Goal: Information Seeking & Learning: Learn about a topic

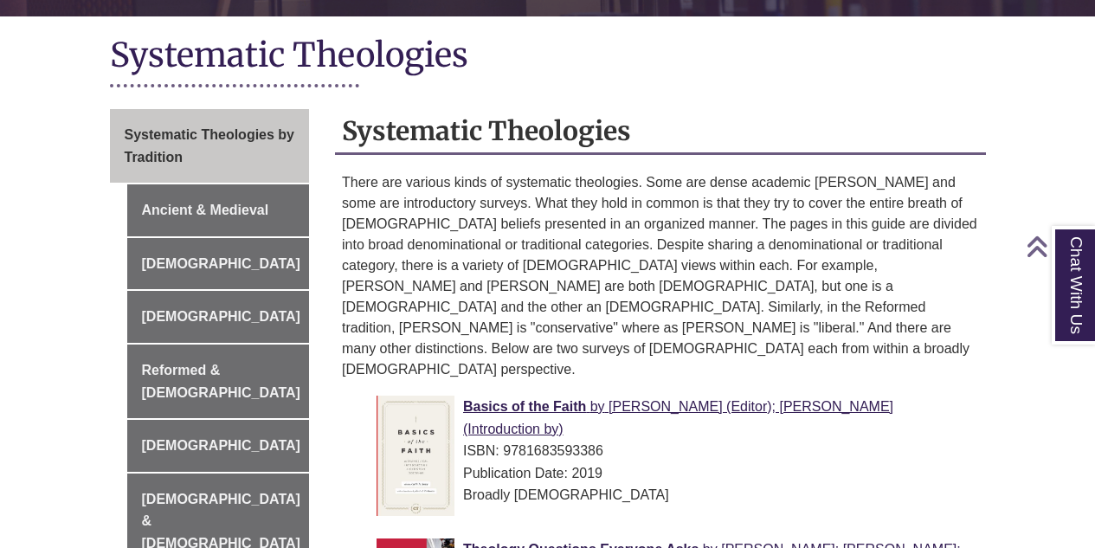
scroll to position [401, 0]
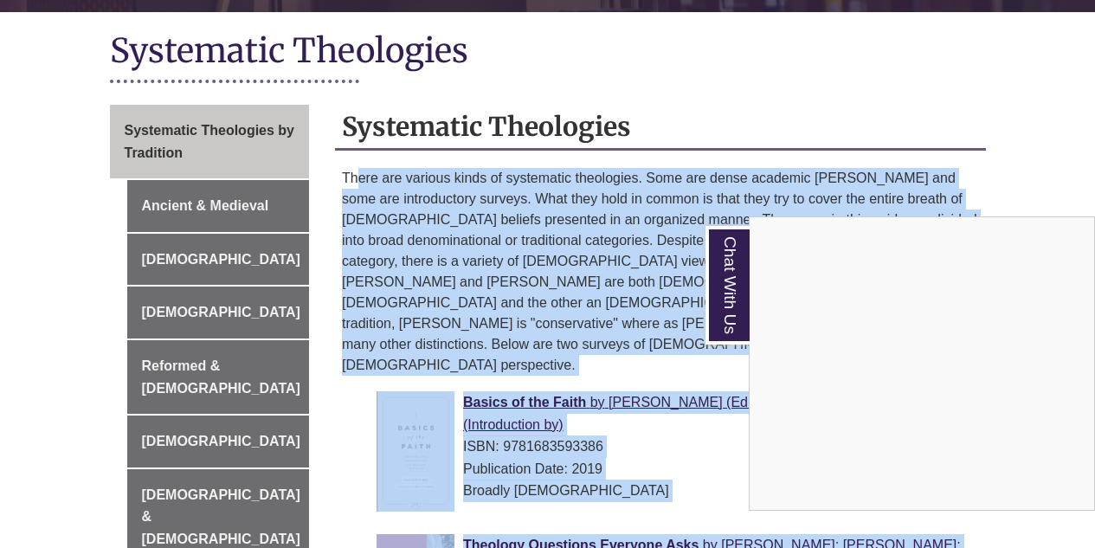
drag, startPoint x: 357, startPoint y: 156, endPoint x: 390, endPoint y: 165, distance: 34.2
click at [390, 166] on div "Chat With Us" at bounding box center [547, 274] width 1095 height 548
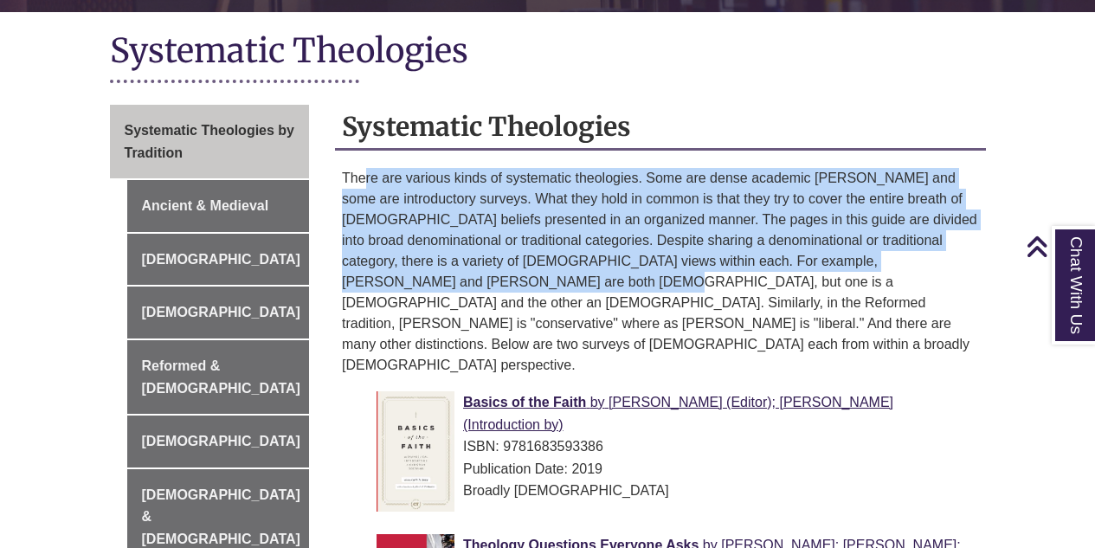
drag, startPoint x: 368, startPoint y: 157, endPoint x: 522, endPoint y: 254, distance: 182.0
click at [522, 254] on p "There are various kinds of systematic theologies. Some are dense academic [PERS…" at bounding box center [660, 272] width 637 height 208
click at [522, 255] on p "There are various kinds of systematic theologies. Some are dense academic [PERS…" at bounding box center [660, 272] width 637 height 208
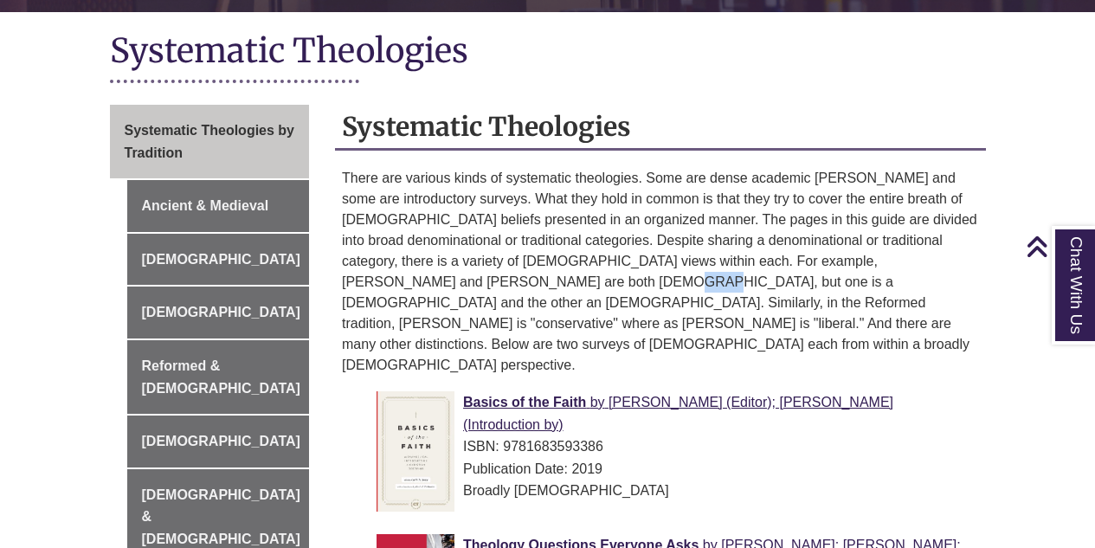
click at [522, 255] on p "There are various kinds of systematic theologies. Some are dense academic tomes…" at bounding box center [660, 272] width 637 height 208
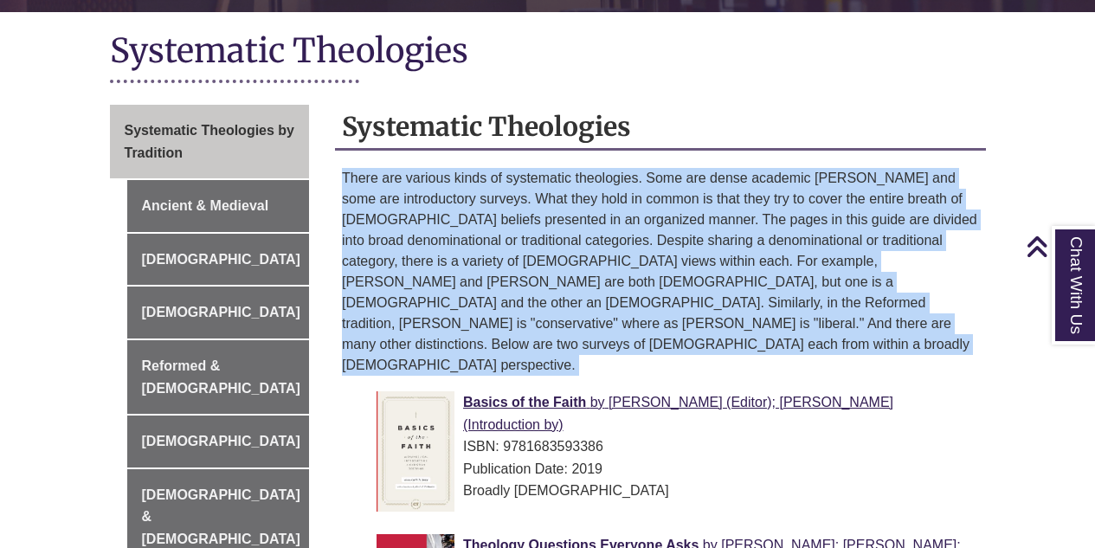
click at [523, 255] on p "There are various kinds of systematic theologies. Some are dense academic tomes…" at bounding box center [660, 272] width 637 height 208
click at [434, 168] on p "There are various kinds of systematic theologies. Some are dense academic tomes…" at bounding box center [660, 272] width 637 height 208
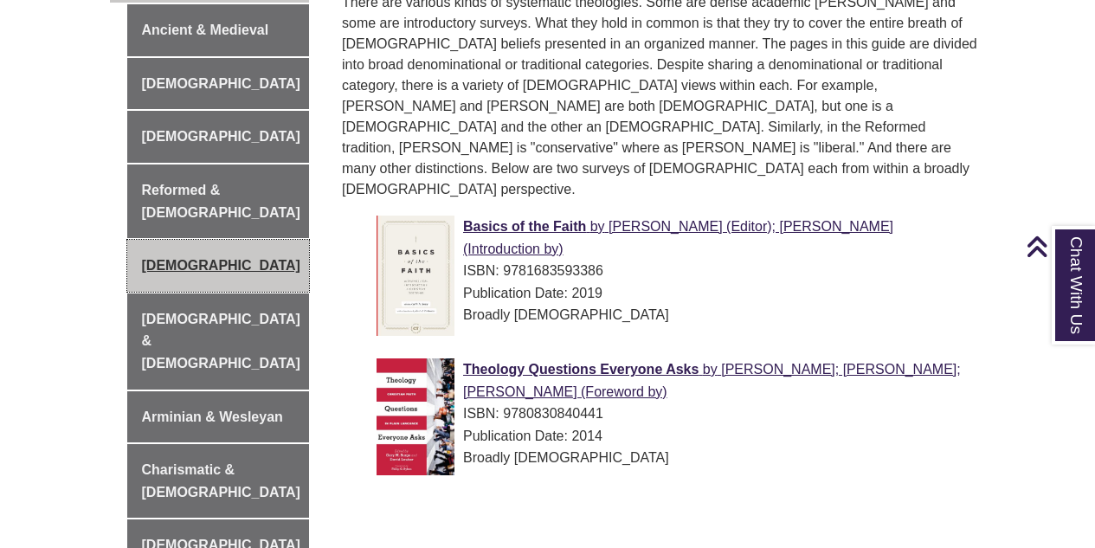
scroll to position [575, 0]
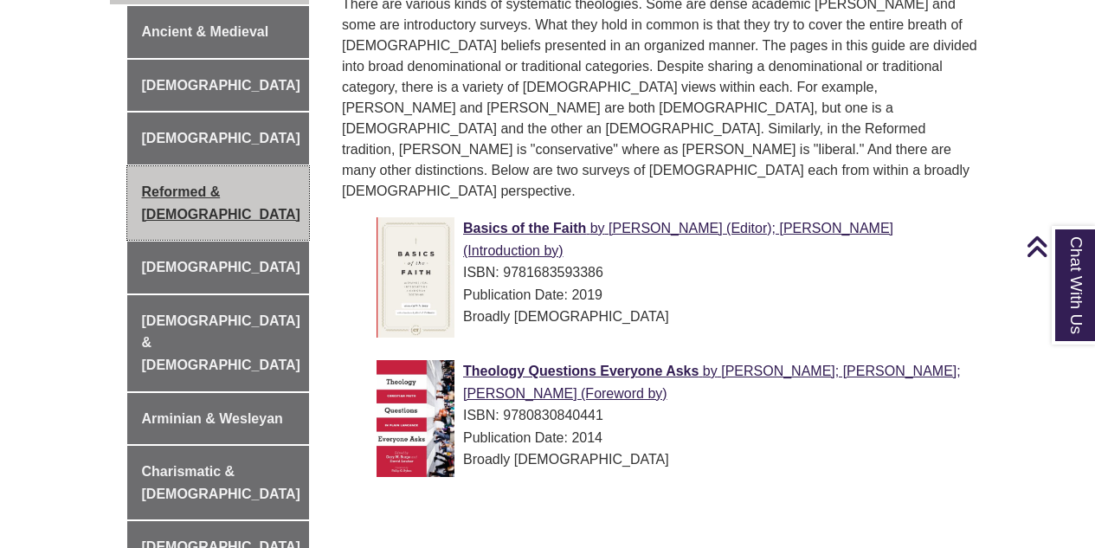
click at [226, 203] on link "Reformed & [DEMOGRAPHIC_DATA]" at bounding box center [218, 203] width 183 height 74
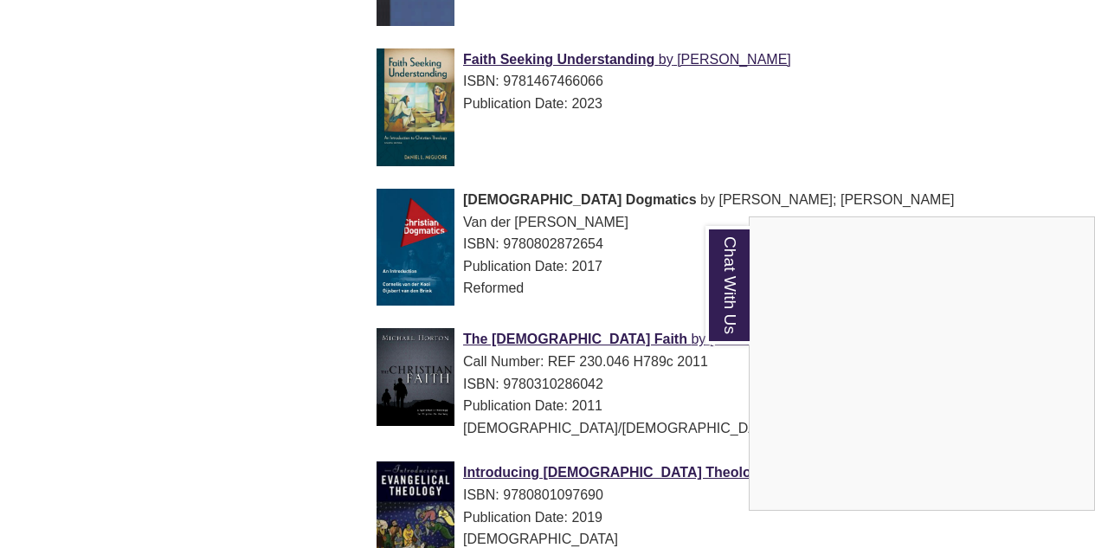
scroll to position [1622, 0]
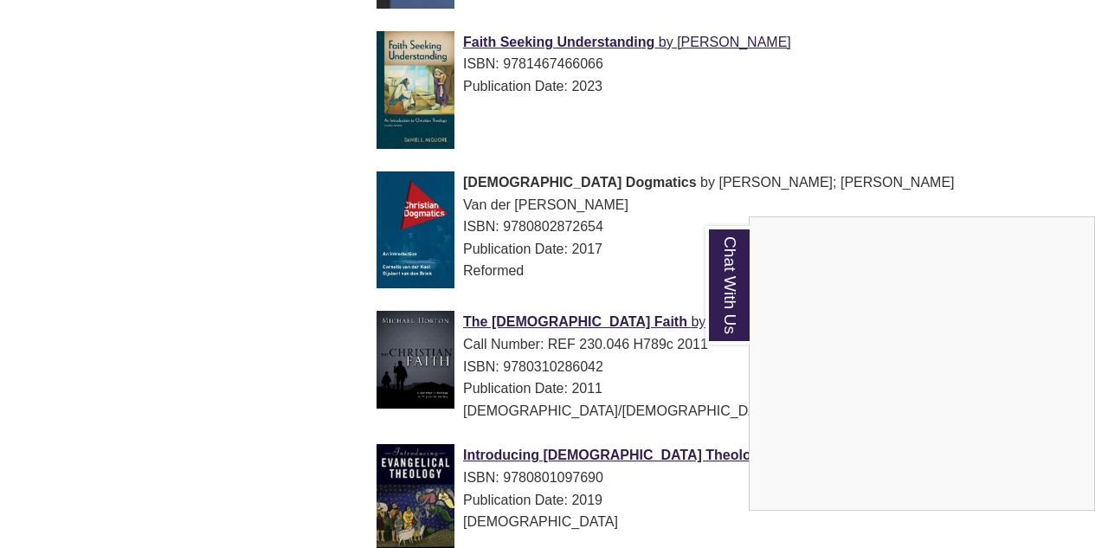
drag, startPoint x: 274, startPoint y: 124, endPoint x: 298, endPoint y: 227, distance: 105.6
click at [298, 227] on div "Chat With Us" at bounding box center [547, 274] width 1095 height 548
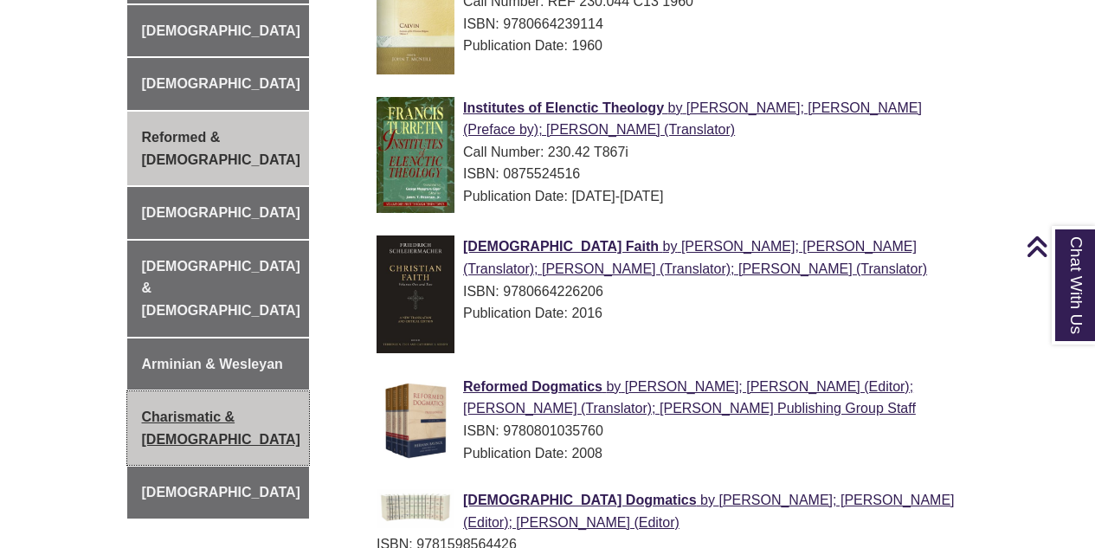
scroll to position [628, 0]
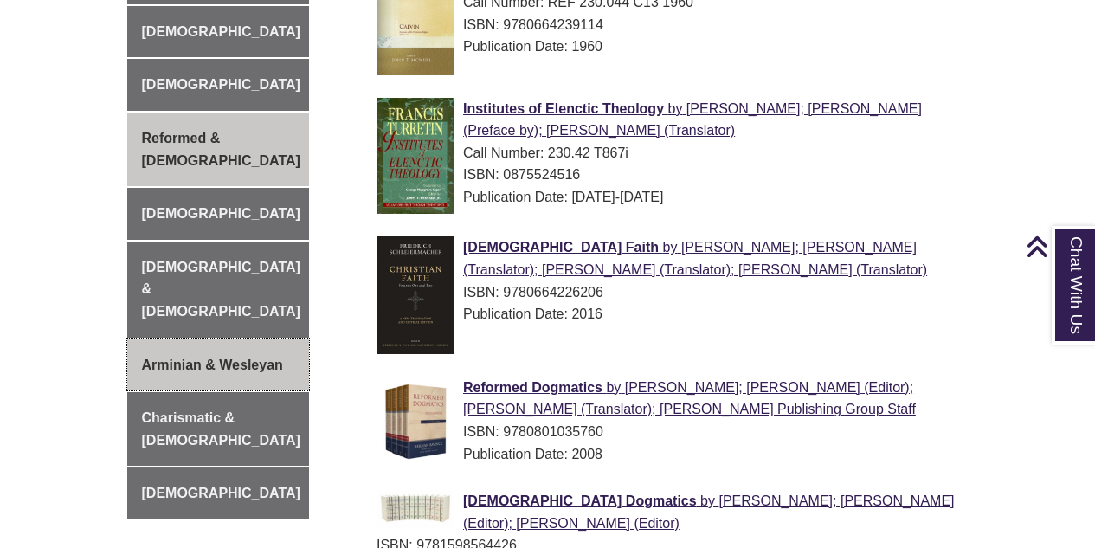
click at [260, 339] on link "Arminian & Wesleyan" at bounding box center [218, 365] width 183 height 52
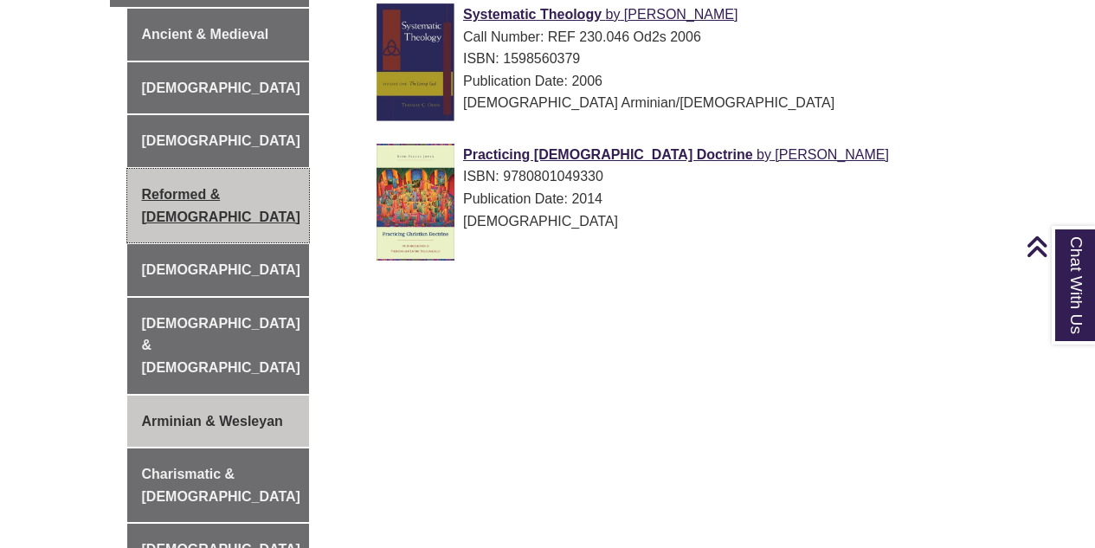
scroll to position [554, 0]
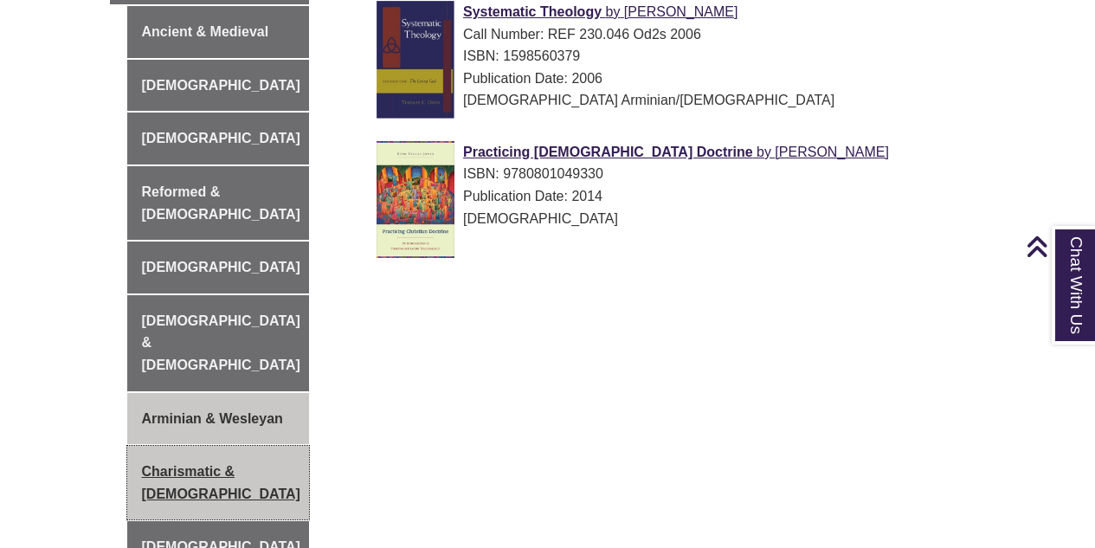
click at [244, 454] on link "Charismatic & [DEMOGRAPHIC_DATA]" at bounding box center [218, 483] width 183 height 74
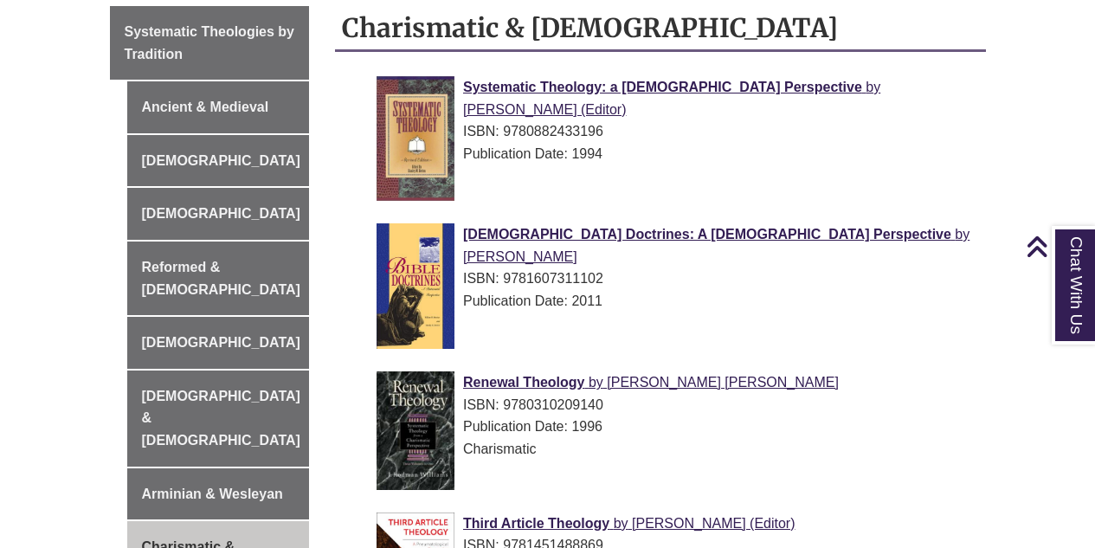
scroll to position [495, 0]
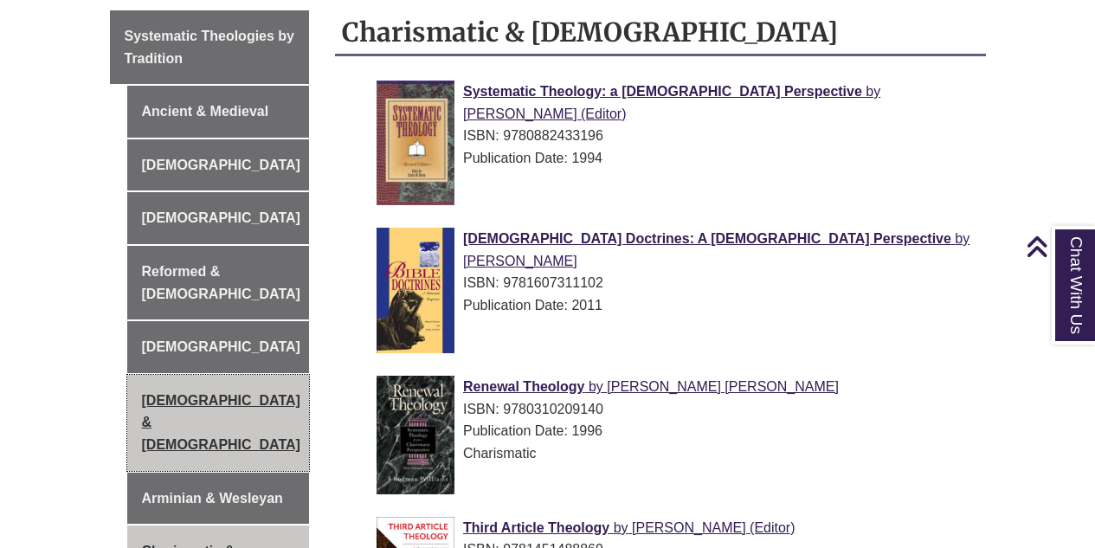
click at [164, 387] on link "[DEMOGRAPHIC_DATA] & [DEMOGRAPHIC_DATA]" at bounding box center [218, 423] width 183 height 96
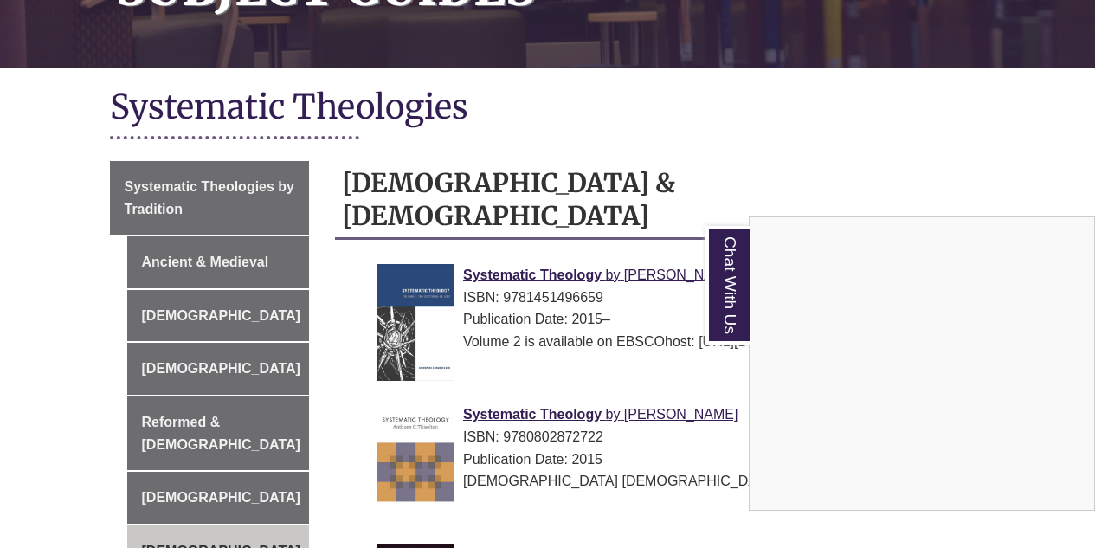
scroll to position [343, 0]
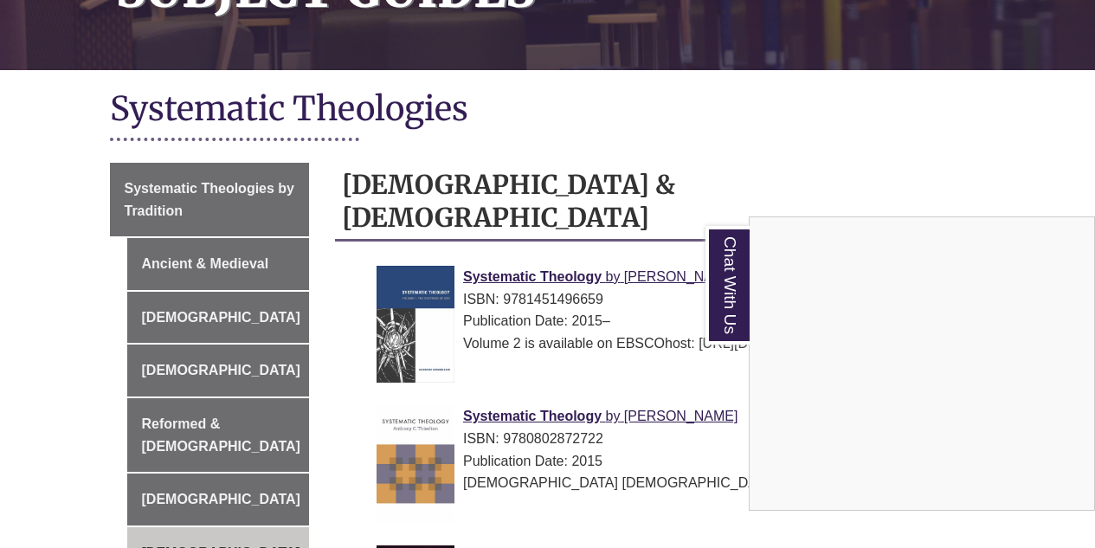
click at [270, 248] on div "Chat With Us" at bounding box center [547, 274] width 1095 height 548
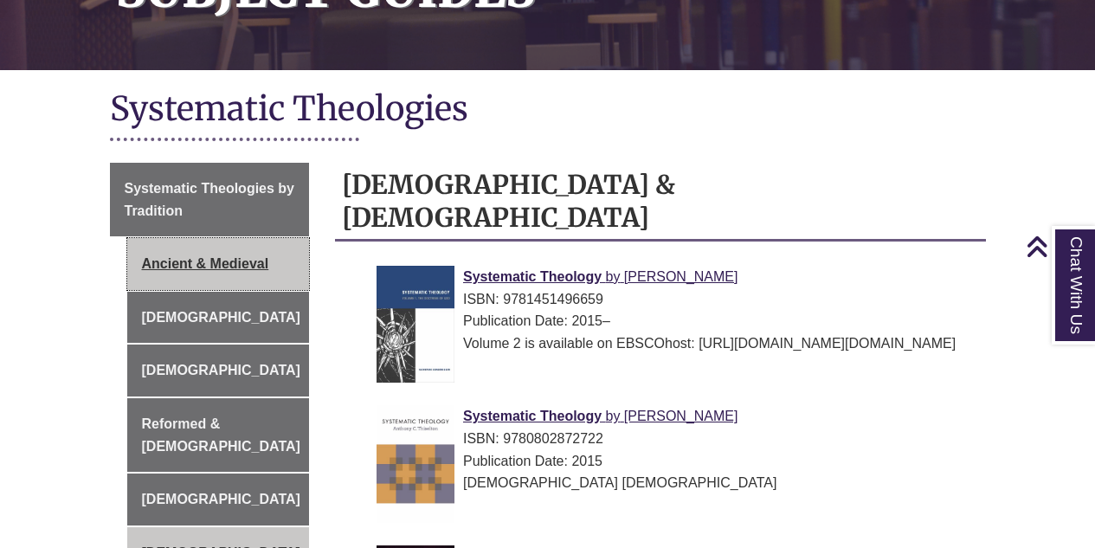
click at [190, 250] on link "Ancient & Medieval" at bounding box center [218, 264] width 183 height 52
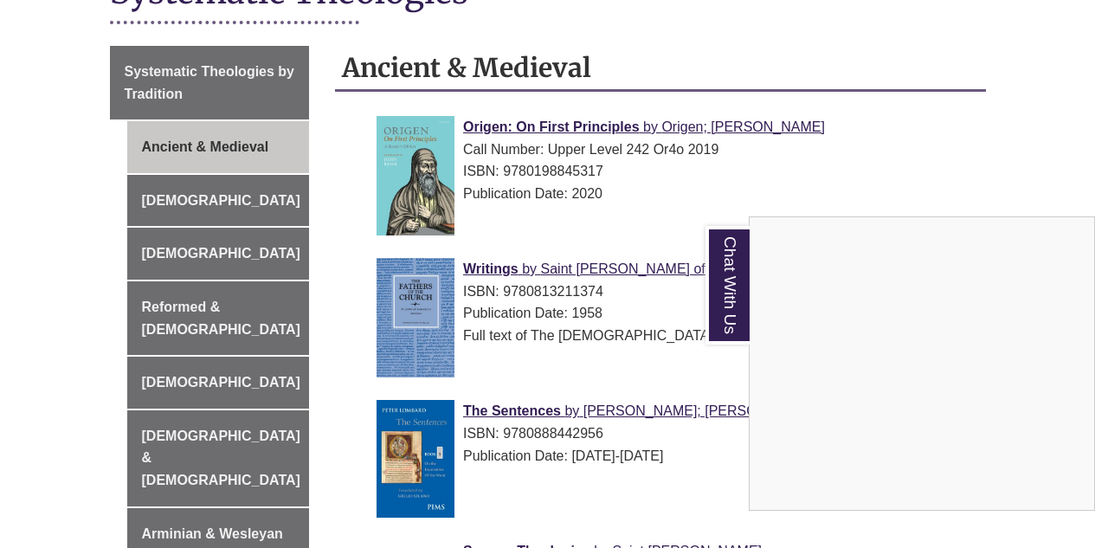
scroll to position [441, 0]
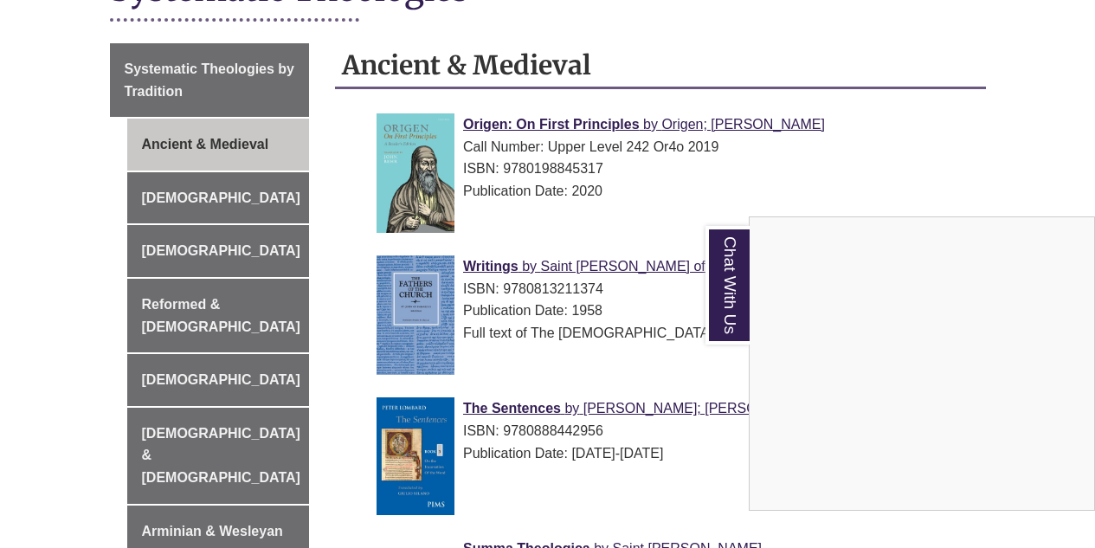
drag, startPoint x: 321, startPoint y: 100, endPoint x: 402, endPoint y: 369, distance: 282.0
click at [402, 369] on div "Chat With Us" at bounding box center [547, 274] width 1095 height 548
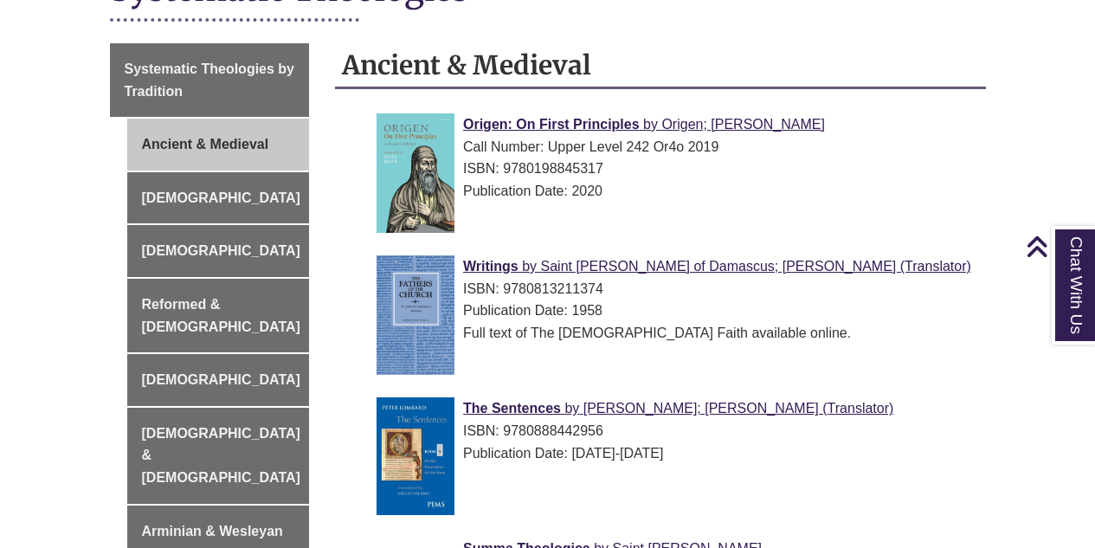
click at [337, 143] on div "Origen: On First Principles by Origen; [PERSON_NAME] Call Number: Upper Level 2…" at bounding box center [660, 373] width 651 height 535
drag, startPoint x: 474, startPoint y: 149, endPoint x: 608, endPoint y: 183, distance: 138.5
click at [608, 183] on div "Origen: On First Principles by Origen; [PERSON_NAME] Call Number: Upper Level 2…" at bounding box center [673, 157] width 595 height 88
click at [659, 218] on div "Origen: On First Principles by Origen; [PERSON_NAME] Call Number: Upper Level 2…" at bounding box center [673, 177] width 595 height 128
drag, startPoint x: 665, startPoint y: 177, endPoint x: 862, endPoint y: 376, distance: 279.0
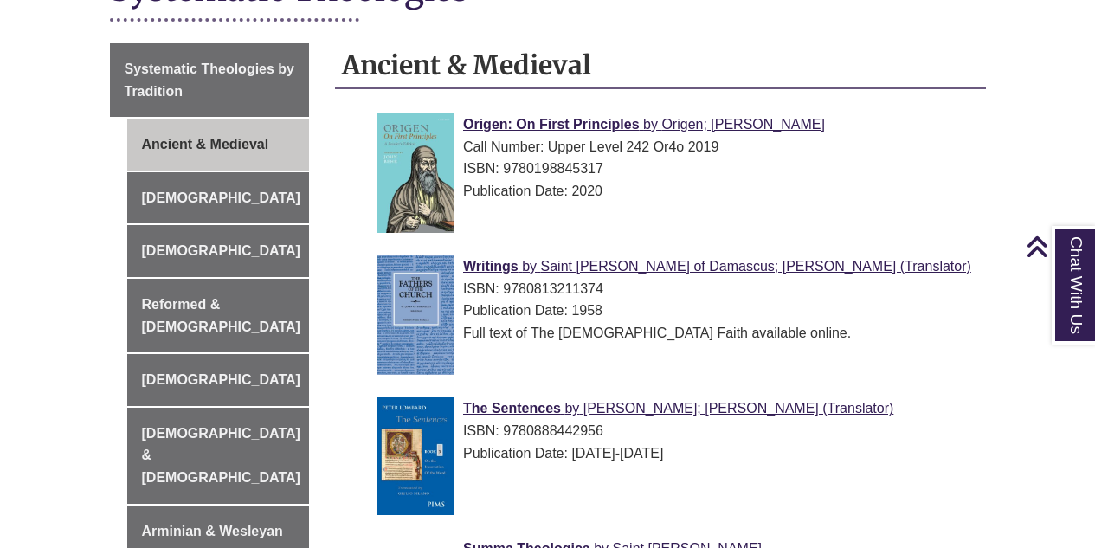
click at [862, 376] on ul "Origen: On First Principles by Origen; [PERSON_NAME] Call Number: Upper Level 2…" at bounding box center [660, 373] width 637 height 535
drag, startPoint x: 768, startPoint y: 70, endPoint x: 1028, endPoint y: 369, distance: 396.8
click at [1028, 369] on body "Skip to Main Content Library Hours: 9:00am – 5:00pm Research Desk: 10:00am – 4:…" at bounding box center [547, 421] width 1095 height 1724
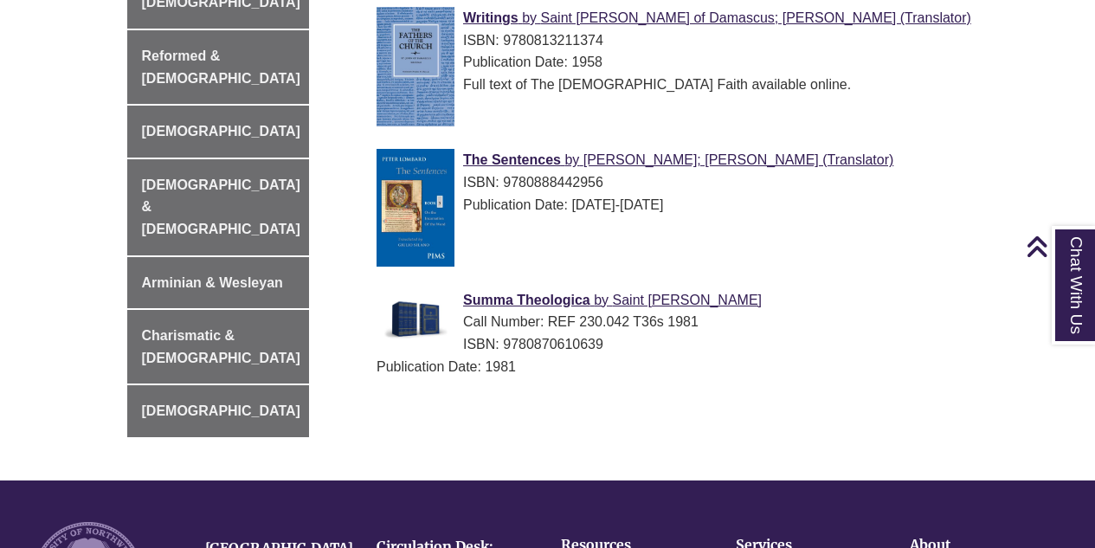
scroll to position [723, 0]
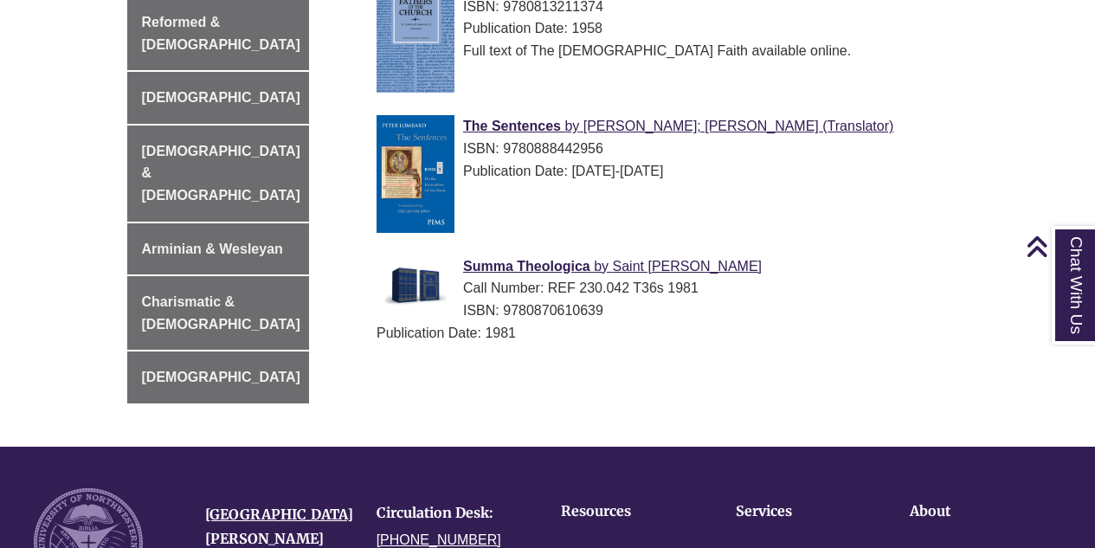
click at [50, 82] on body "Skip to Main Content Library Hours: 9:00am – 5:00pm Research Desk: 10:00am – 4:…" at bounding box center [547, 139] width 1095 height 1724
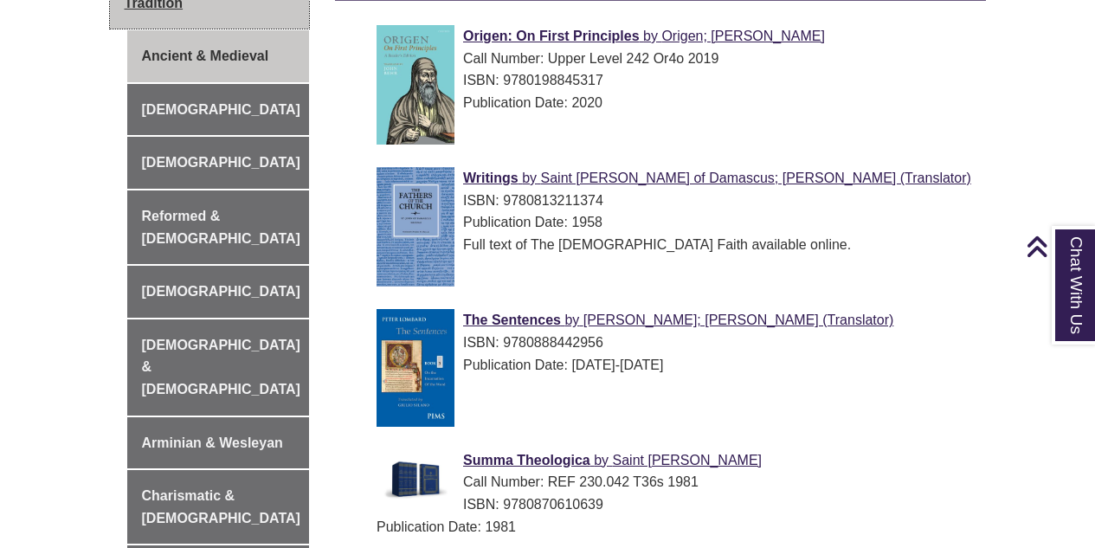
scroll to position [527, 0]
